Goal: Transaction & Acquisition: Purchase product/service

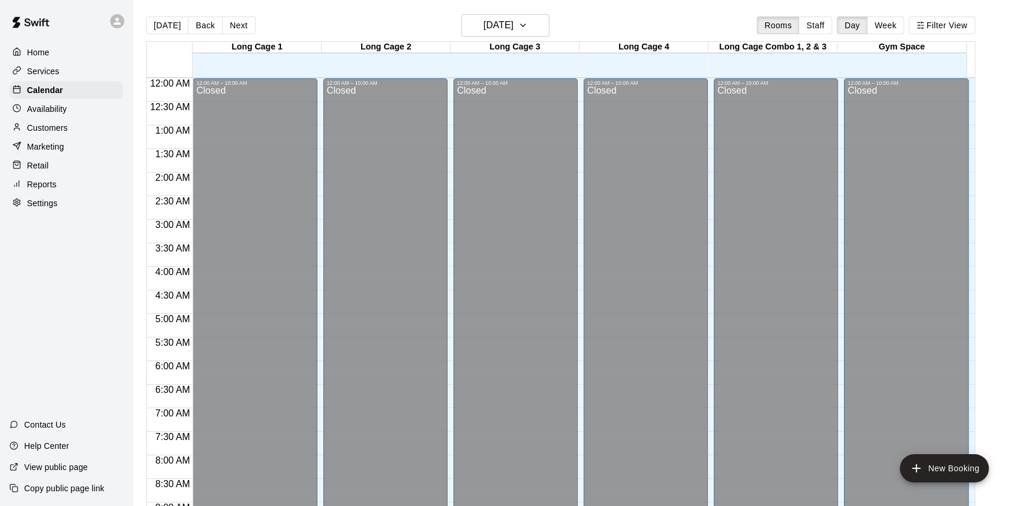
scroll to position [493, 0]
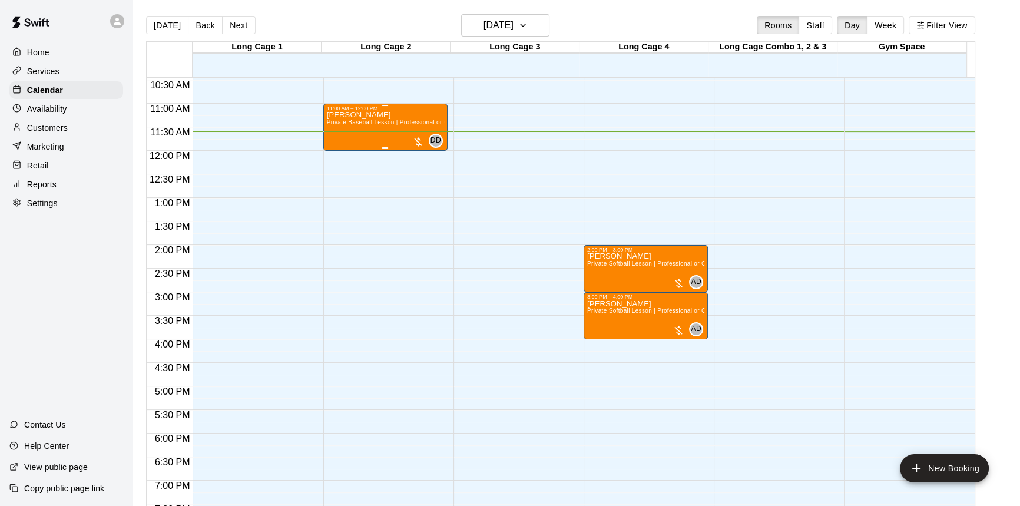
click at [359, 122] on span "Private Baseball Lesson | Professional or Collegiate Level Coach | 1 hour" at bounding box center [429, 122] width 205 height 6
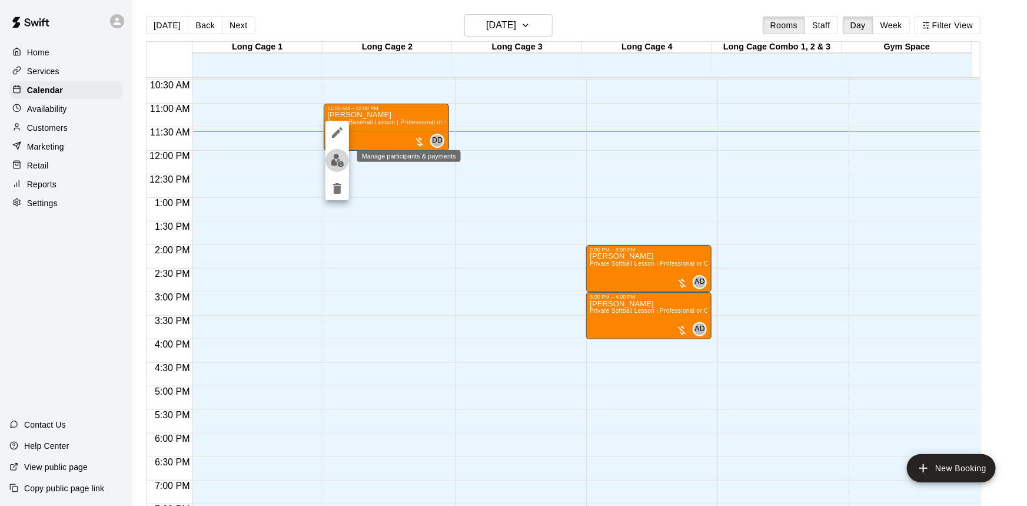
click at [341, 165] on img "edit" at bounding box center [338, 161] width 14 height 14
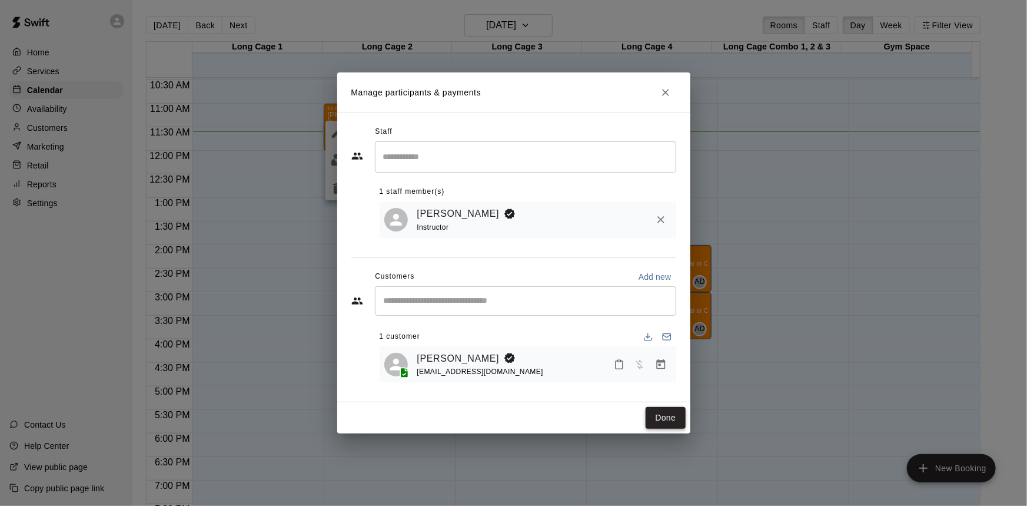
click at [654, 423] on button "Done" at bounding box center [665, 418] width 39 height 22
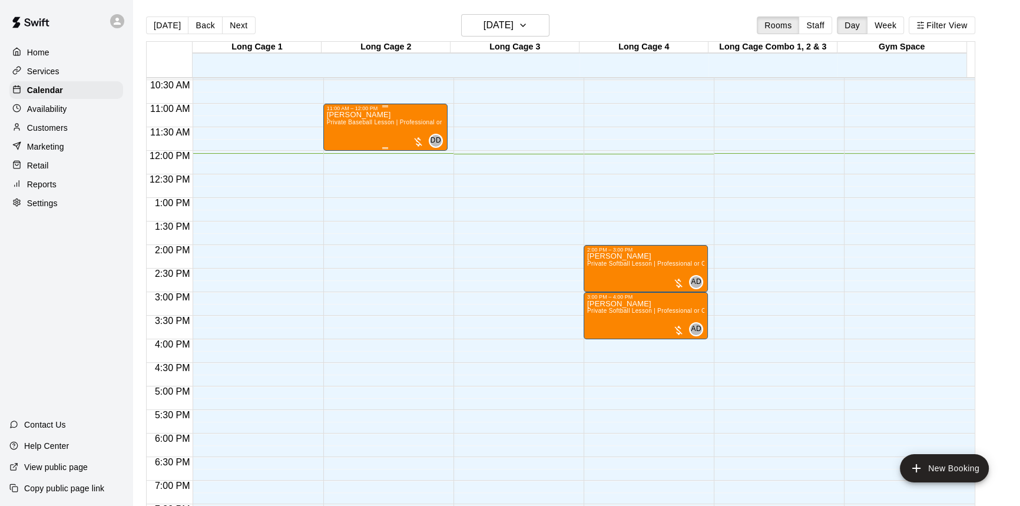
click at [407, 132] on div "[PERSON_NAME] Private Baseball Lesson | Professional or Collegiate Level Coach …" at bounding box center [385, 364] width 117 height 506
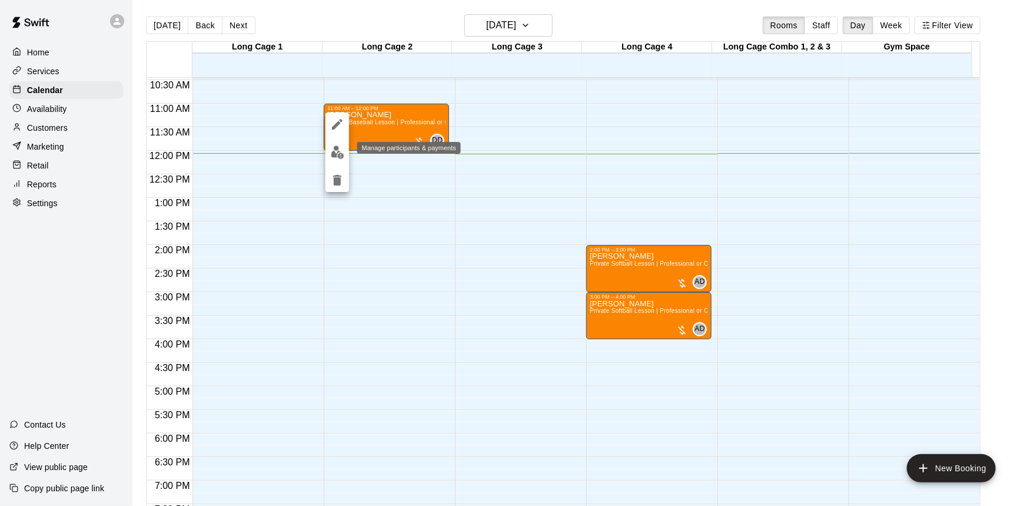
click at [334, 147] on img "edit" at bounding box center [338, 152] width 14 height 14
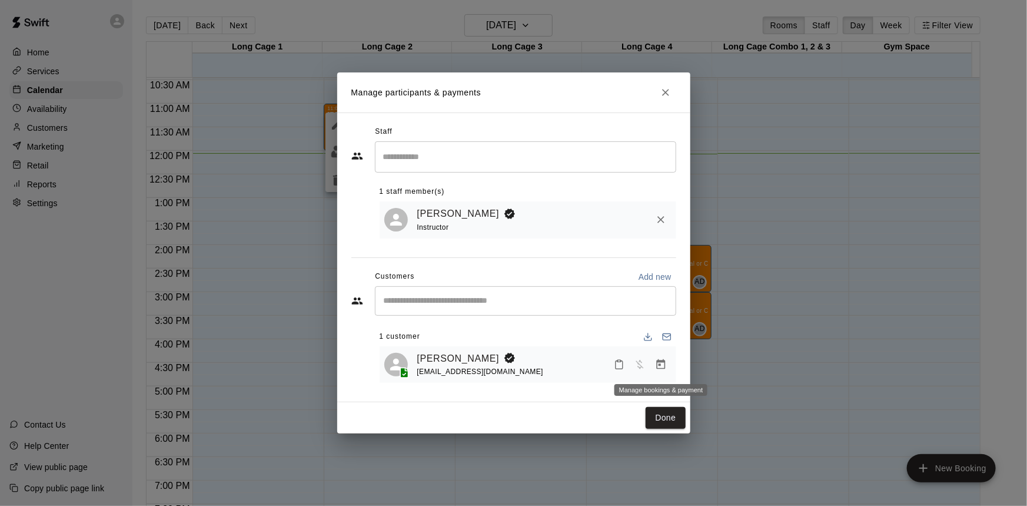
click at [661, 364] on icon "Manage bookings & payment" at bounding box center [661, 364] width 12 height 12
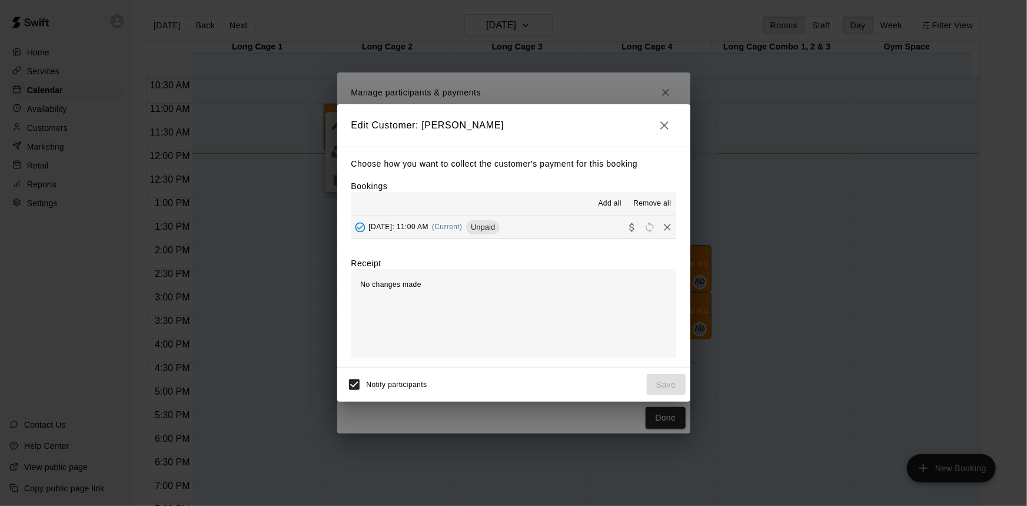
click at [463, 226] on span "(Current)" at bounding box center [447, 227] width 31 height 8
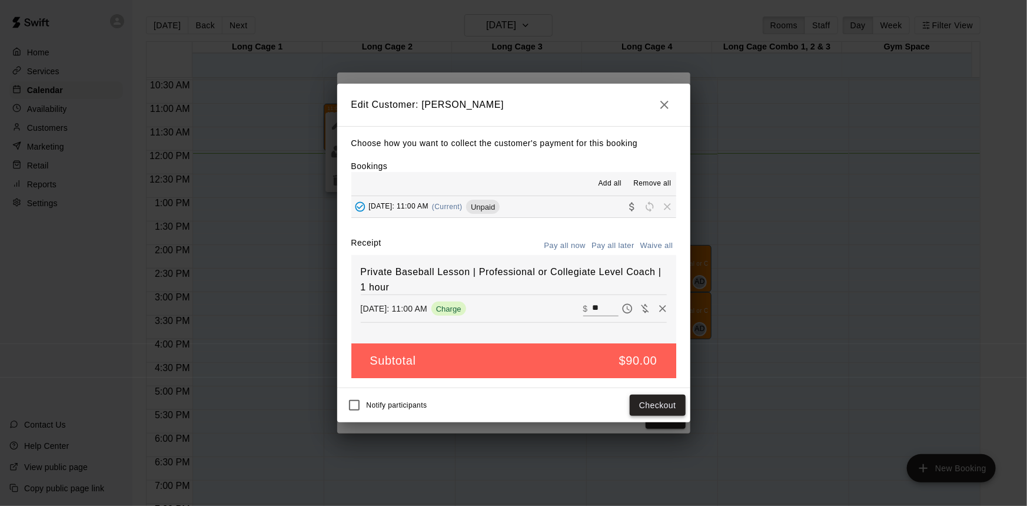
click at [658, 406] on button "Checkout" at bounding box center [657, 405] width 55 height 22
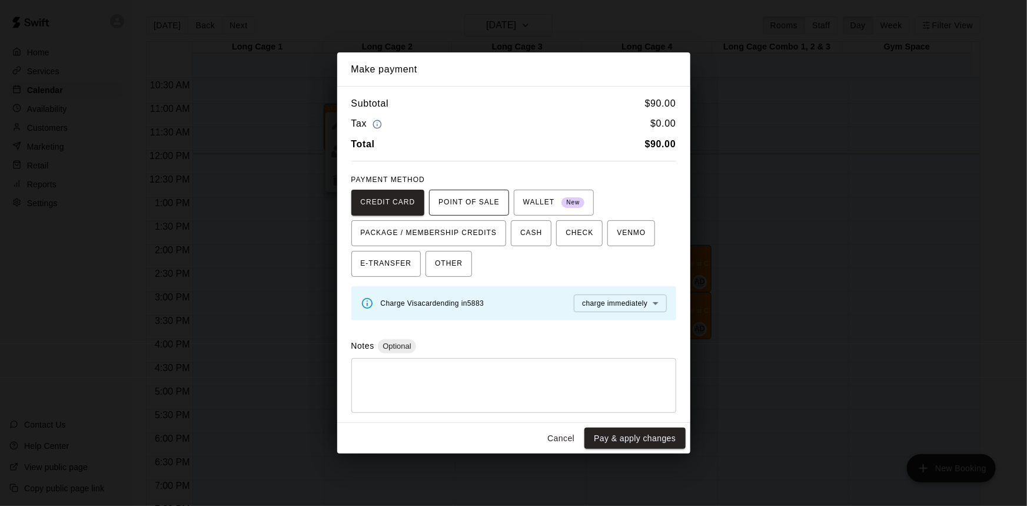
click at [470, 199] on span "POINT OF SALE" at bounding box center [469, 202] width 61 height 19
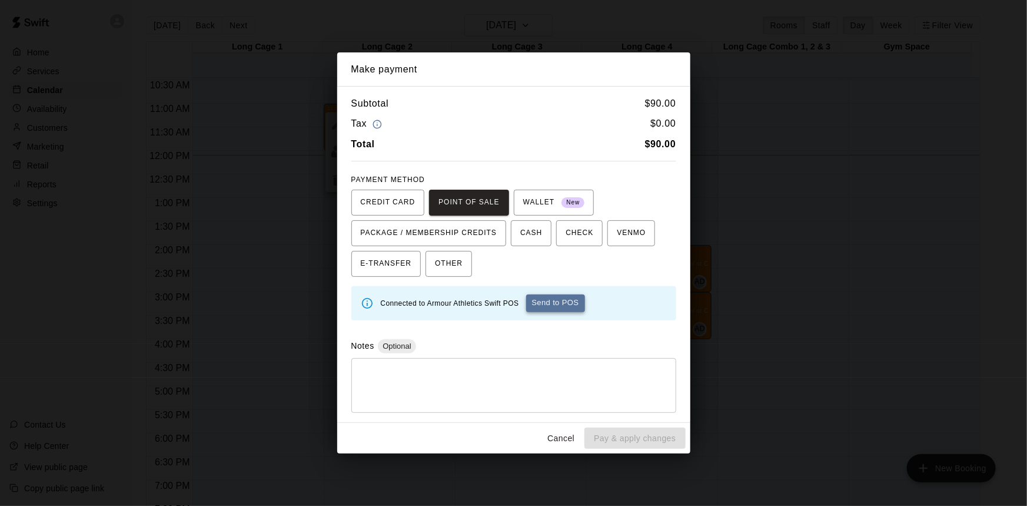
drag, startPoint x: 554, startPoint y: 288, endPoint x: 559, endPoint y: 306, distance: 18.3
click at [556, 300] on div "Connected to Armour Athletics [PERSON_NAME] POS Send to POS" at bounding box center [524, 303] width 286 height 27
click at [559, 306] on button "Send to POS" at bounding box center [555, 303] width 59 height 18
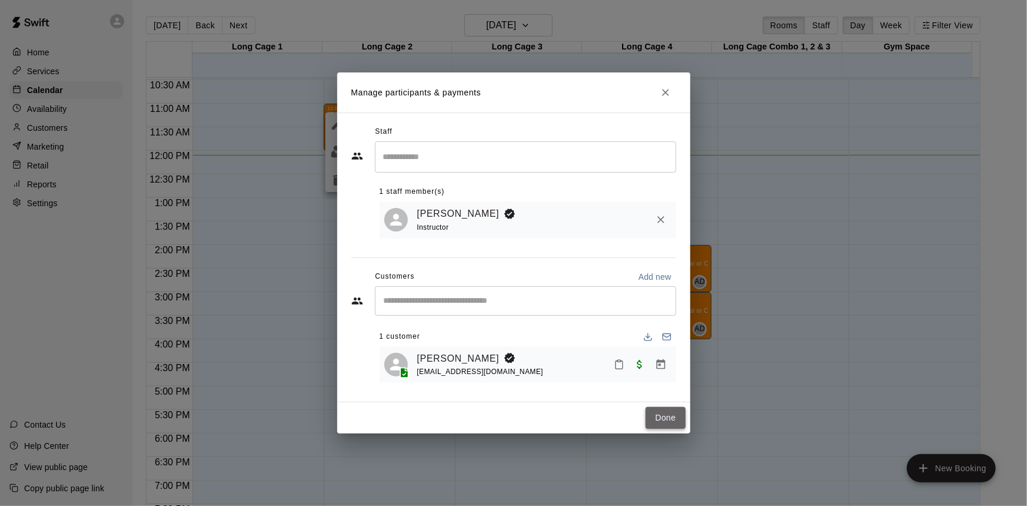
click at [668, 415] on button "Done" at bounding box center [665, 418] width 39 height 22
